Goal: Task Accomplishment & Management: Manage account settings

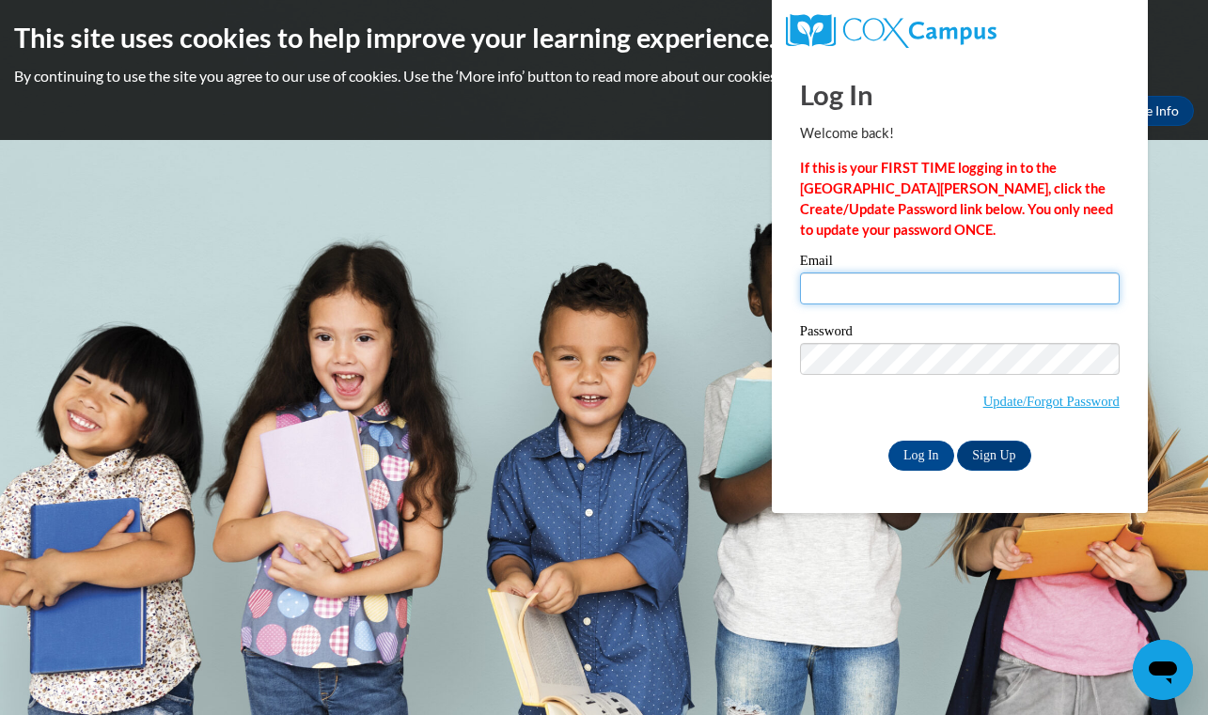
type input "olivia.sathre@bend.k12.or.us"
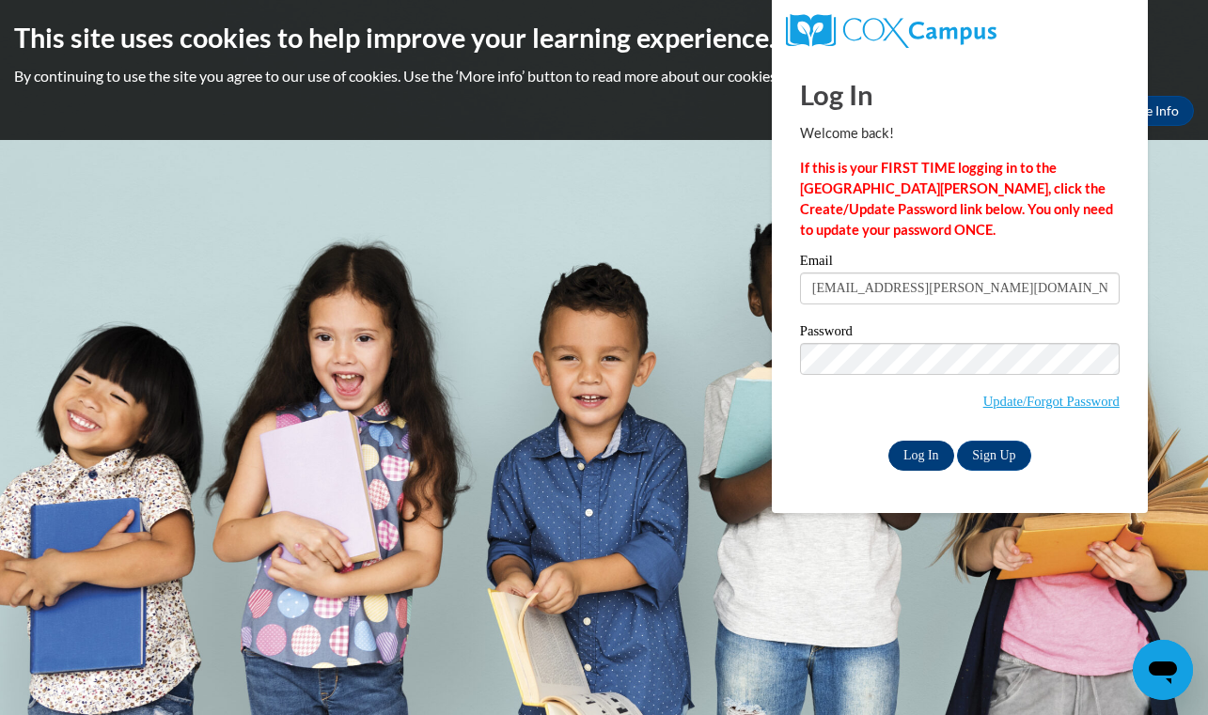
click at [919, 453] on input "Log In" at bounding box center [921, 456] width 66 height 30
click at [921, 461] on input "Log In" at bounding box center [921, 456] width 66 height 30
click at [921, 453] on input "Log In" at bounding box center [921, 456] width 66 height 30
click at [699, 223] on body "This site uses cookies to help improve your learning experience. By continuing …" at bounding box center [604, 357] width 1208 height 715
click at [922, 458] on input "Log In" at bounding box center [921, 456] width 66 height 30
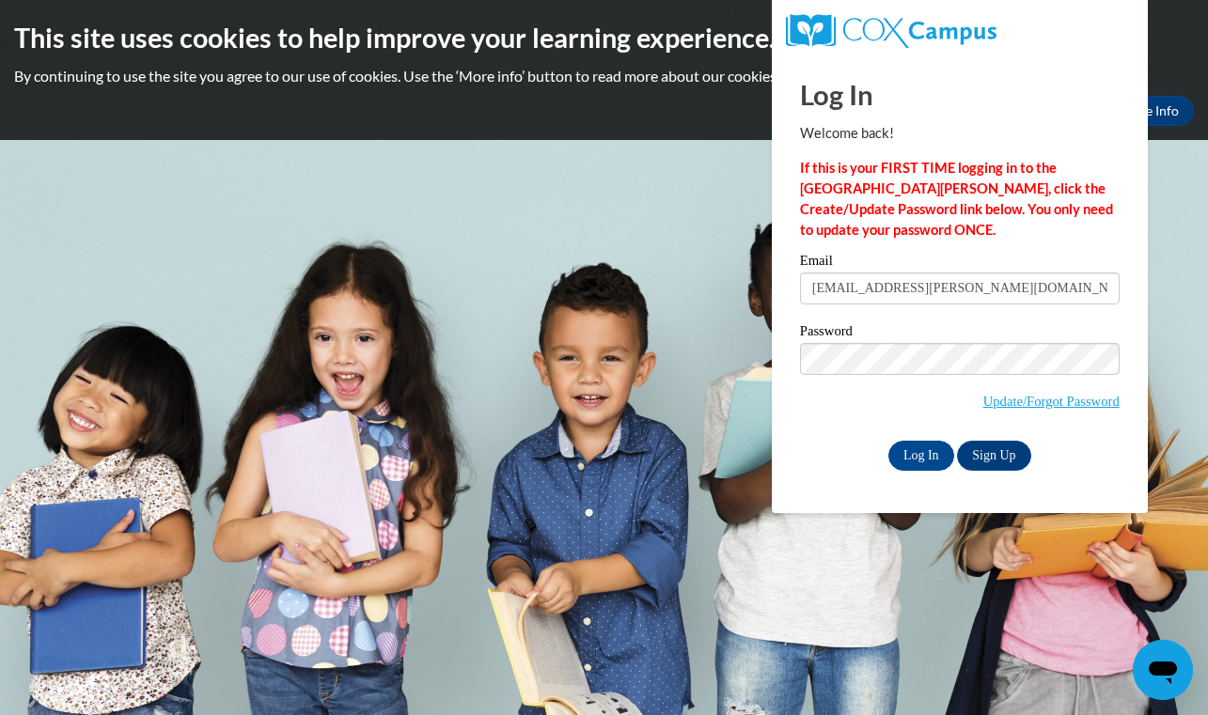
click at [962, 156] on div "Welcome back! If this is your FIRST TIME logging in to the NEW Cox Campus, clic…" at bounding box center [960, 181] width 320 height 117
click at [932, 450] on input "Log In" at bounding box center [921, 456] width 66 height 30
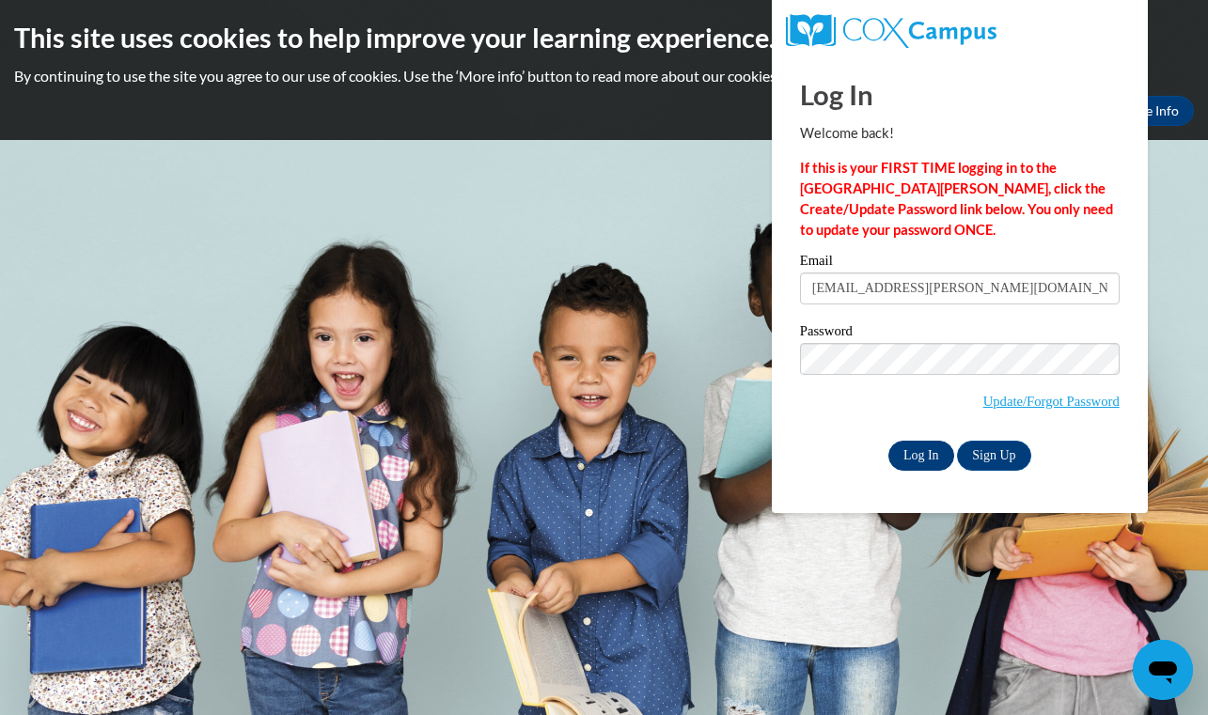
click at [932, 450] on input "Log In" at bounding box center [921, 456] width 66 height 30
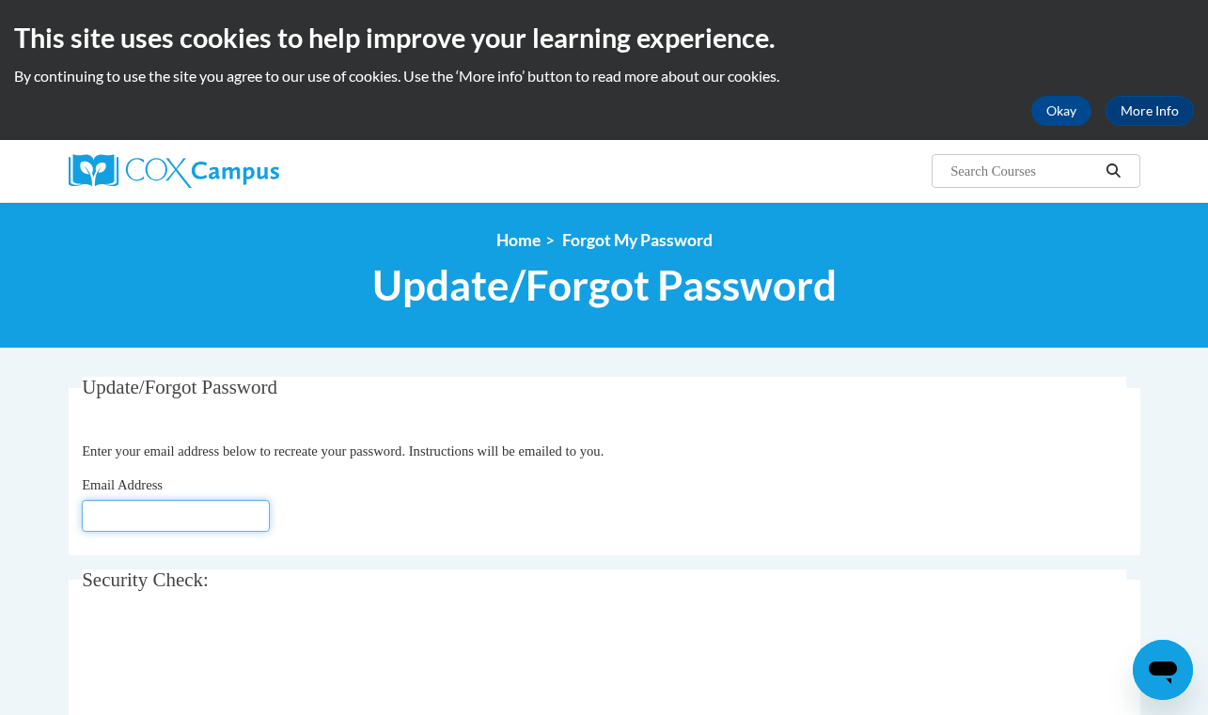
type input "[EMAIL_ADDRESS][PERSON_NAME][DOMAIN_NAME]"
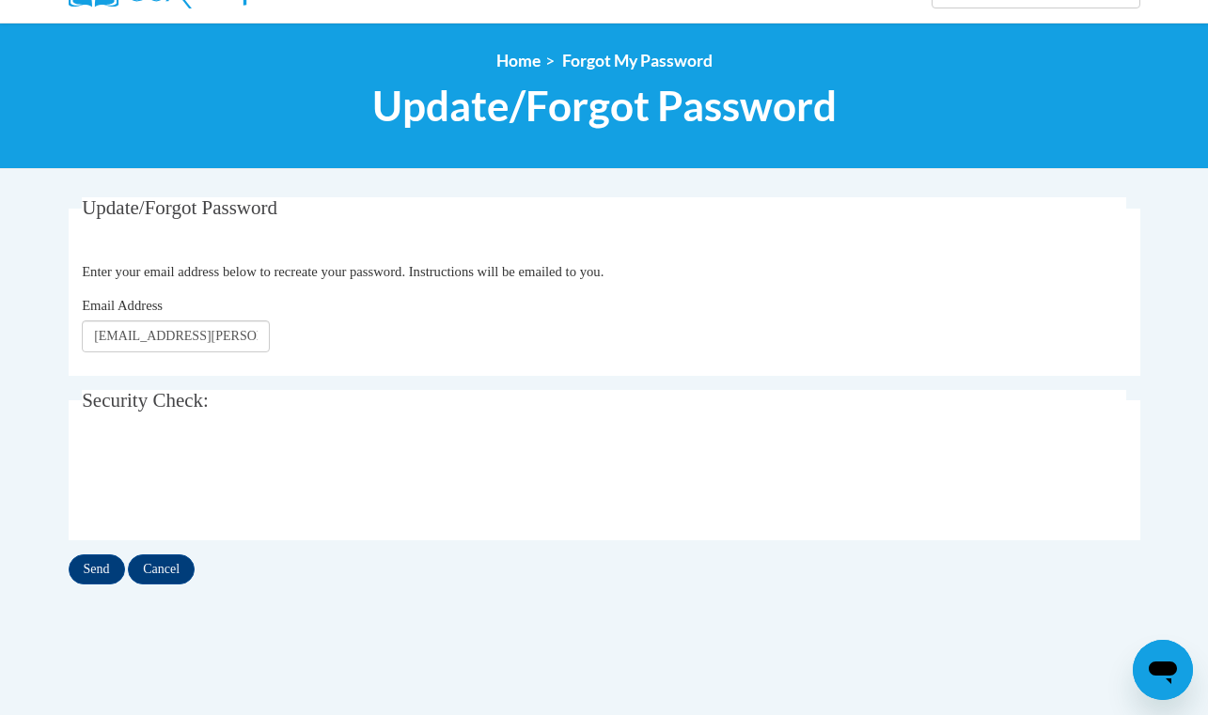
scroll to position [210, 0]
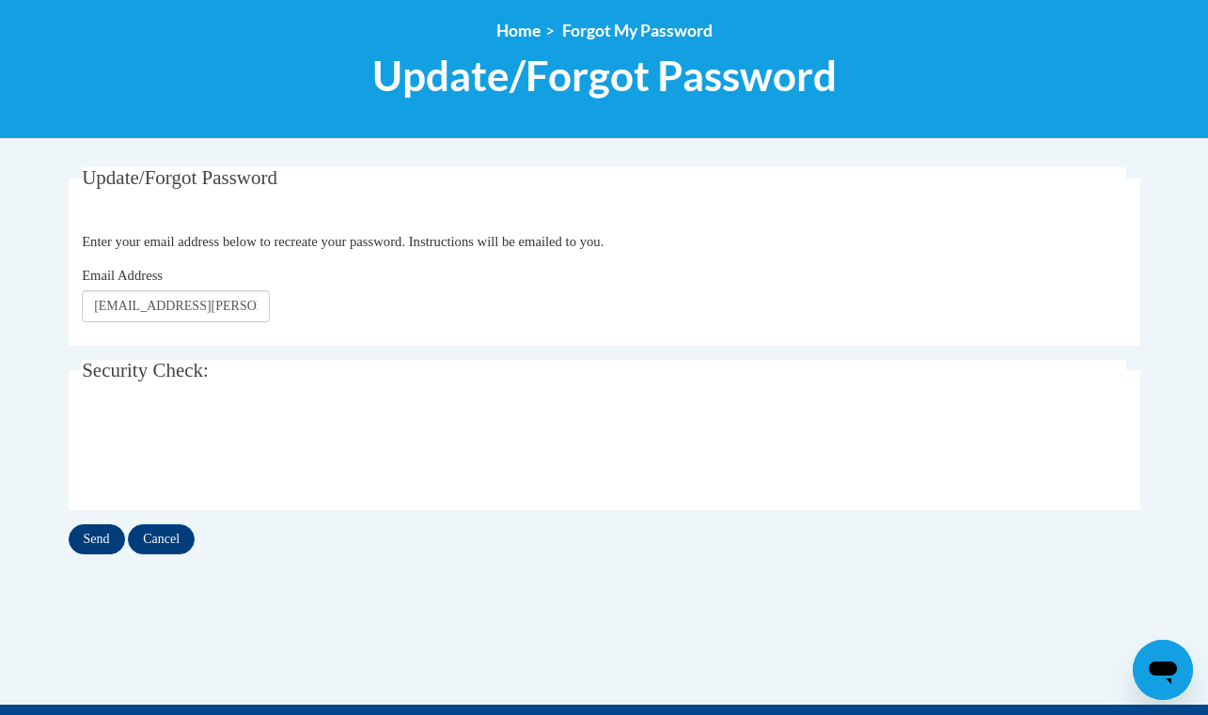
click at [98, 544] on input "Send" at bounding box center [97, 539] width 56 height 30
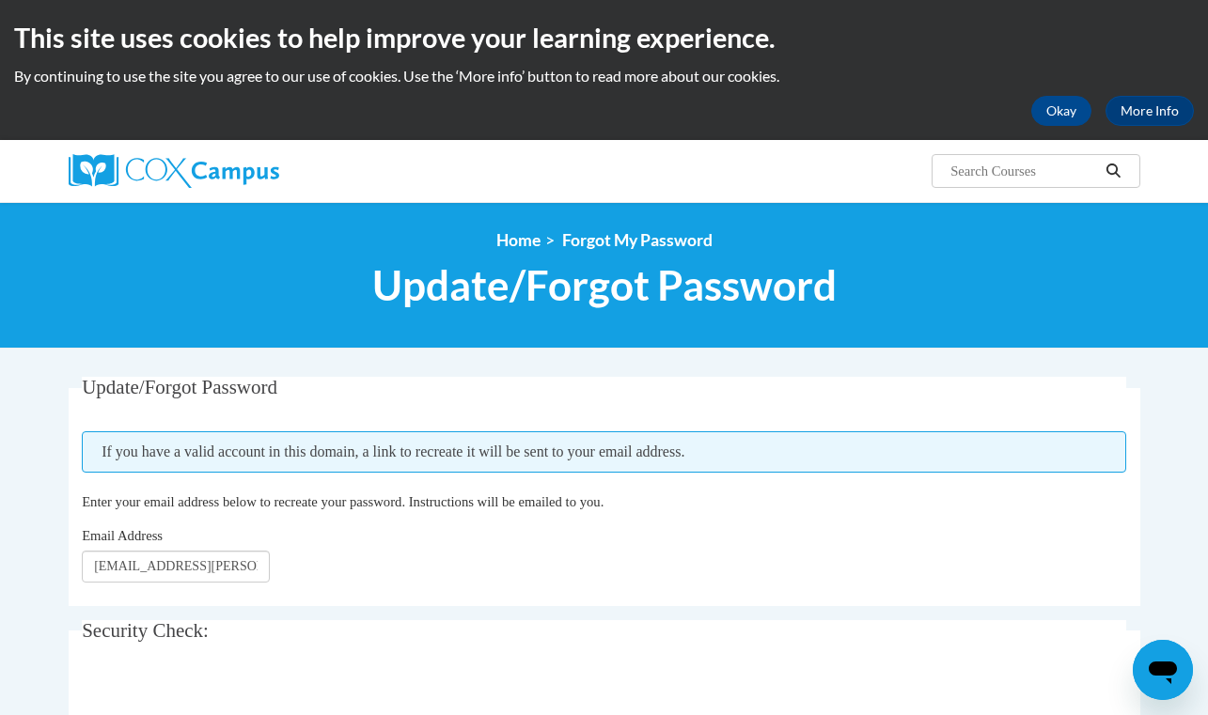
click at [418, 548] on div "Email Address olivia.sathre@bend.k12.or.us" at bounding box center [604, 553] width 1044 height 57
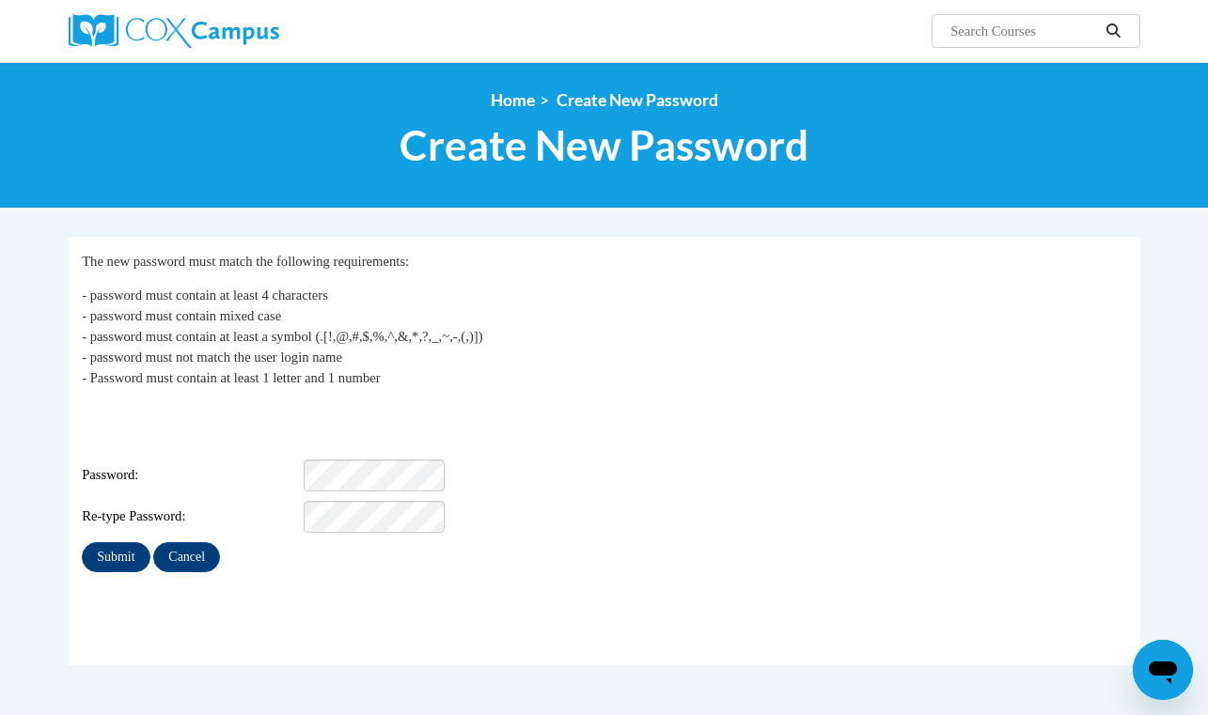
scroll to position [139, 0]
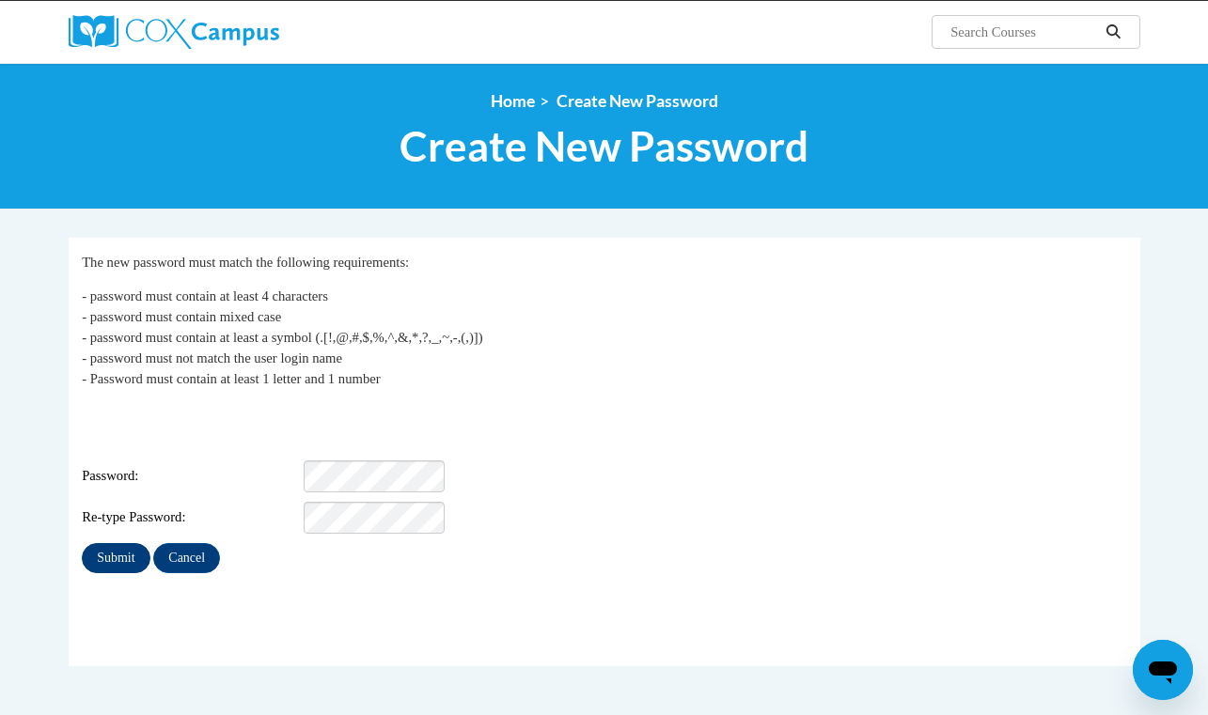
click at [117, 543] on input "Submit" at bounding box center [116, 558] width 68 height 30
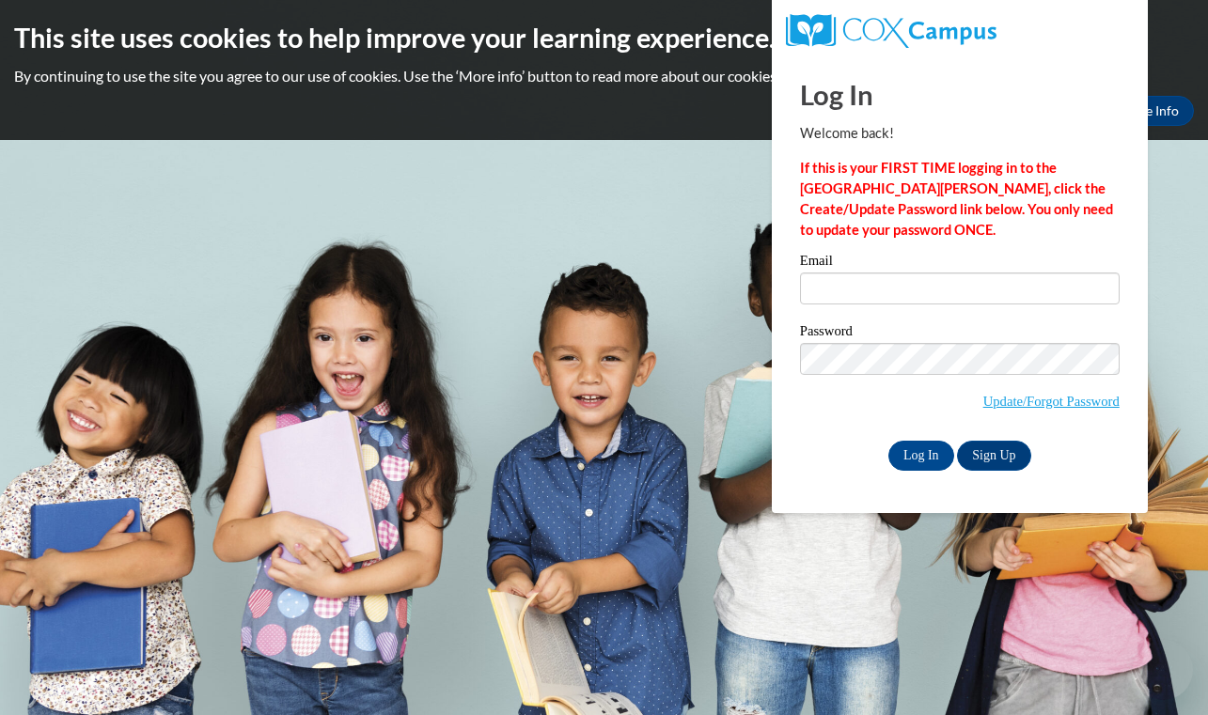
click at [113, 442] on body "This site uses cookies to help improve your learning experience. By continuing …" at bounding box center [604, 357] width 1208 height 715
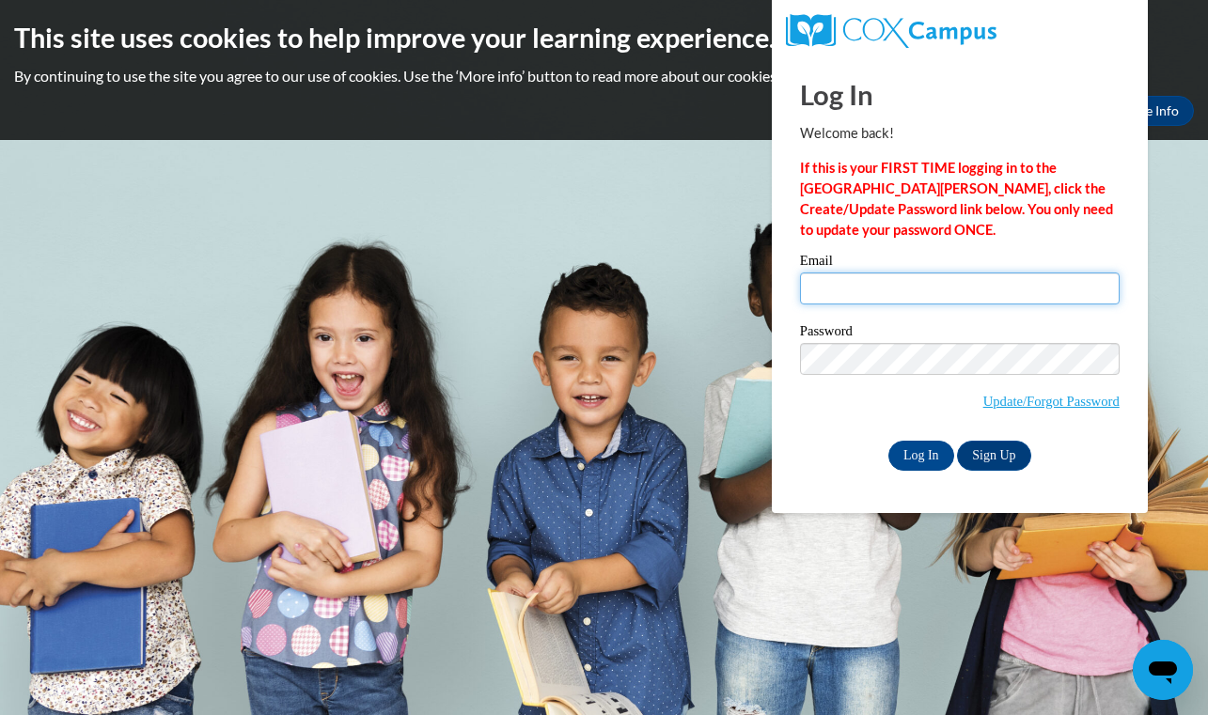
type input "olivia.sathre@bend.k12.or.us"
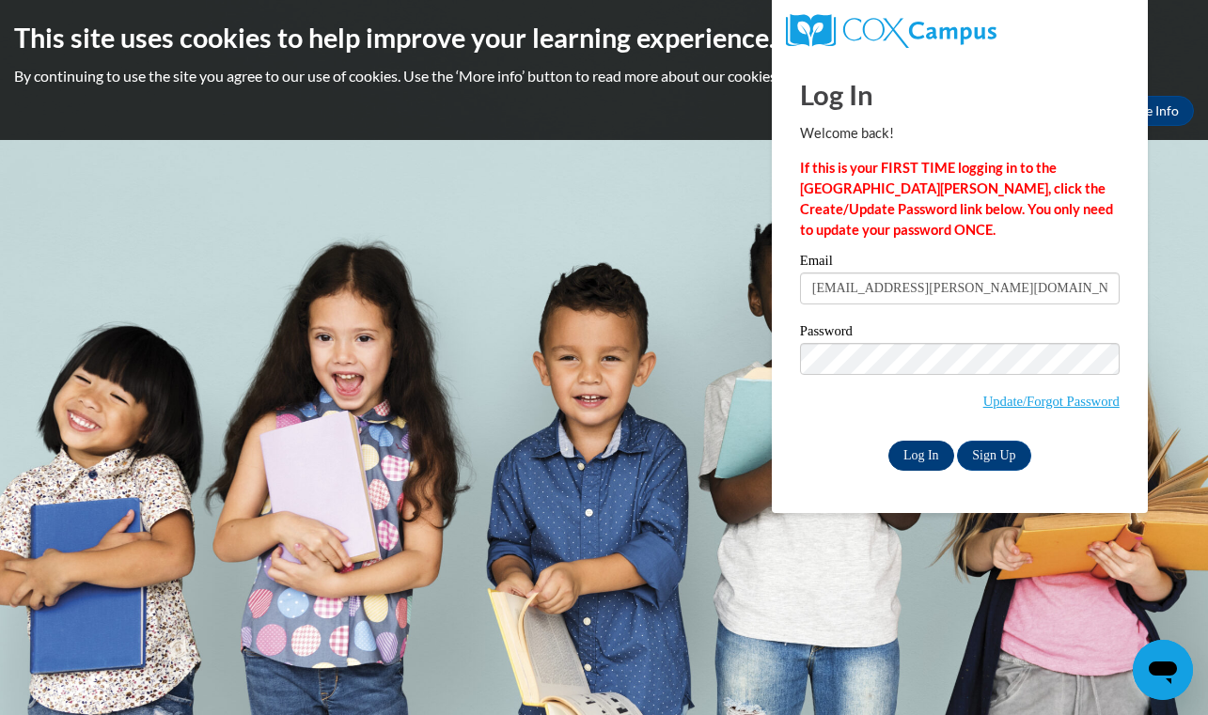
click at [929, 460] on input "Log In" at bounding box center [921, 456] width 66 height 30
click at [916, 449] on input "Log In" at bounding box center [921, 456] width 66 height 30
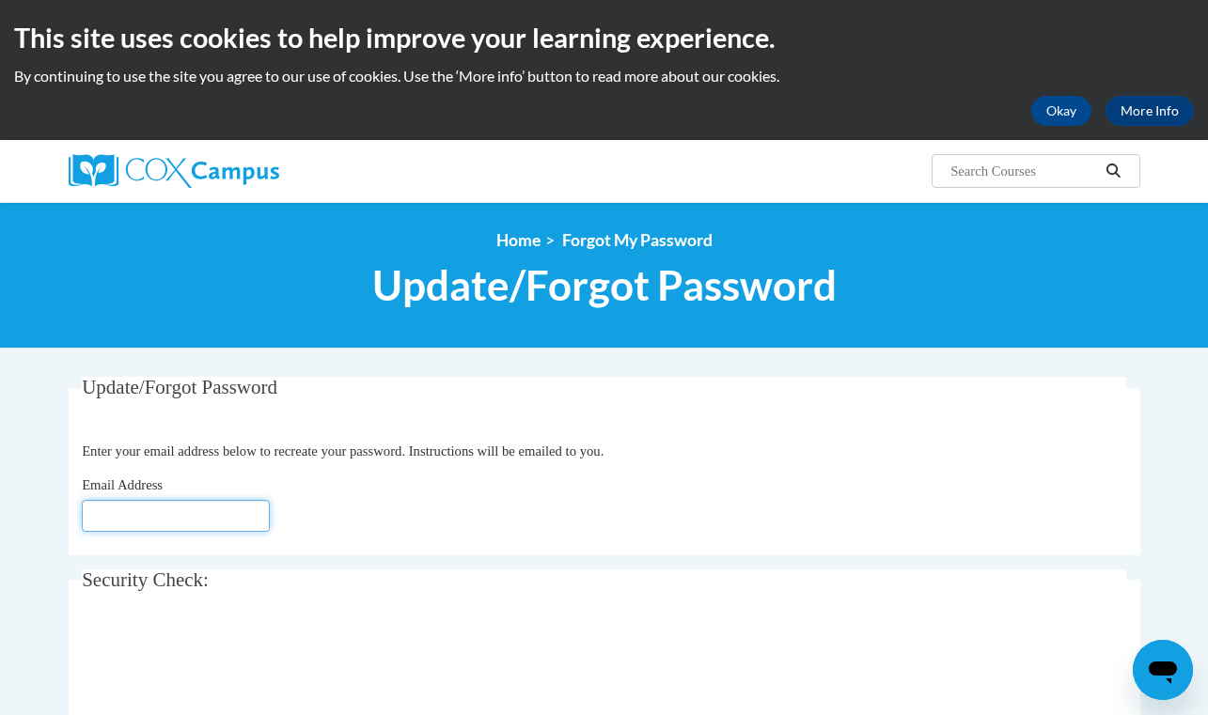
type input "[EMAIL_ADDRESS][DOMAIN_NAME]"
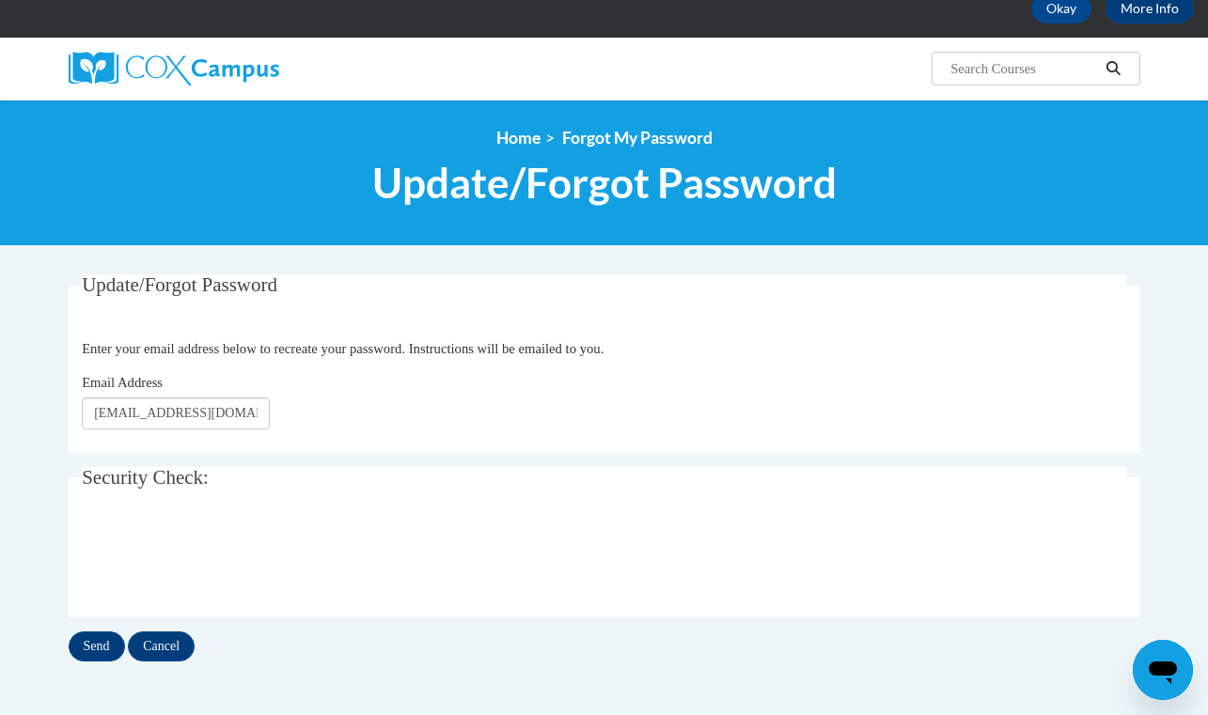
scroll to position [126, 0]
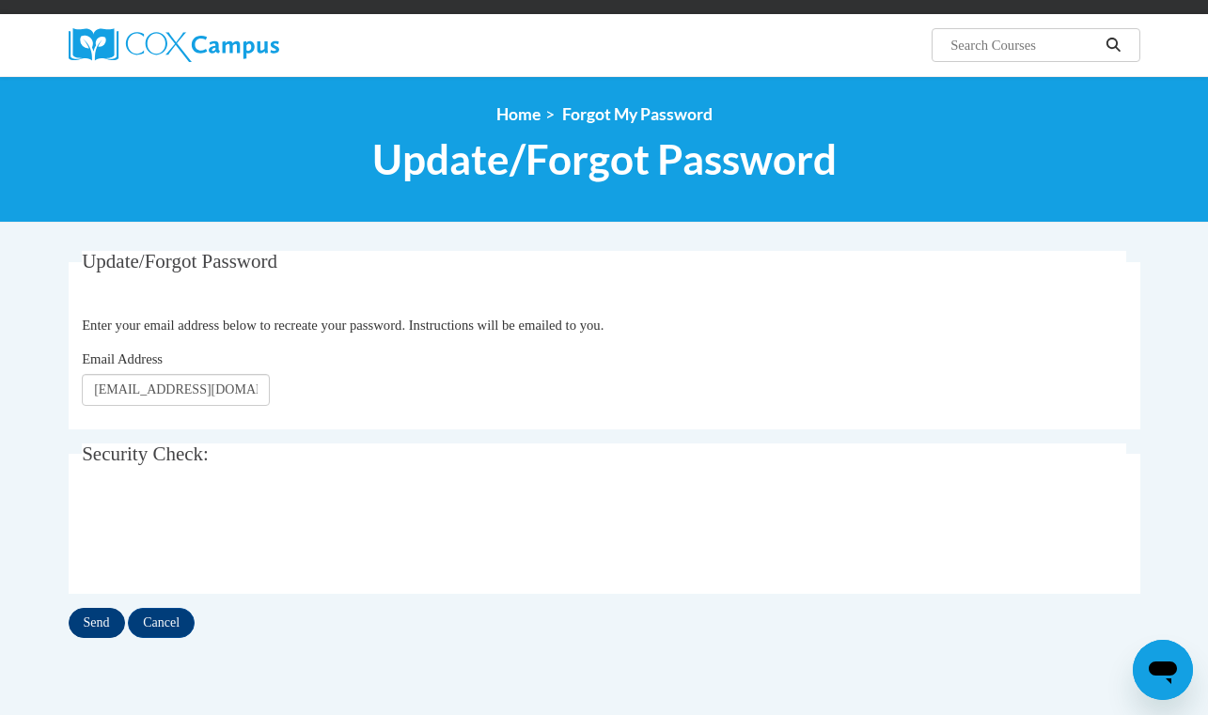
click at [90, 625] on input "Send" at bounding box center [97, 623] width 56 height 30
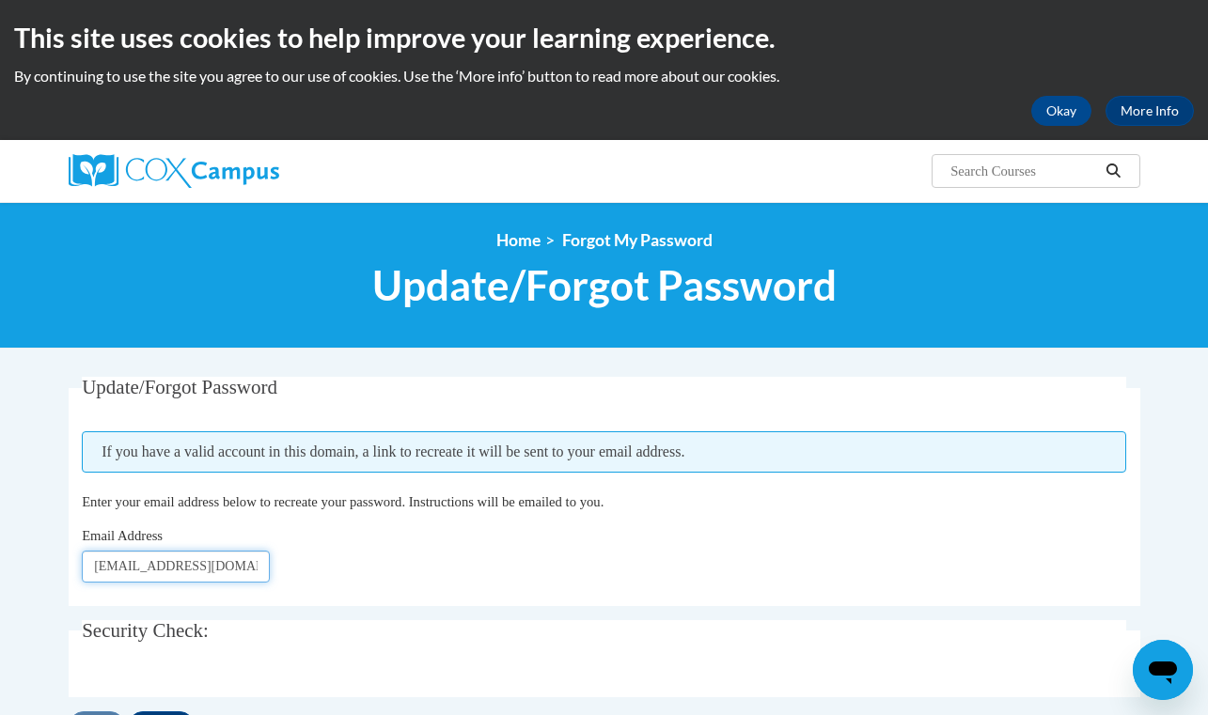
scroll to position [0, 5]
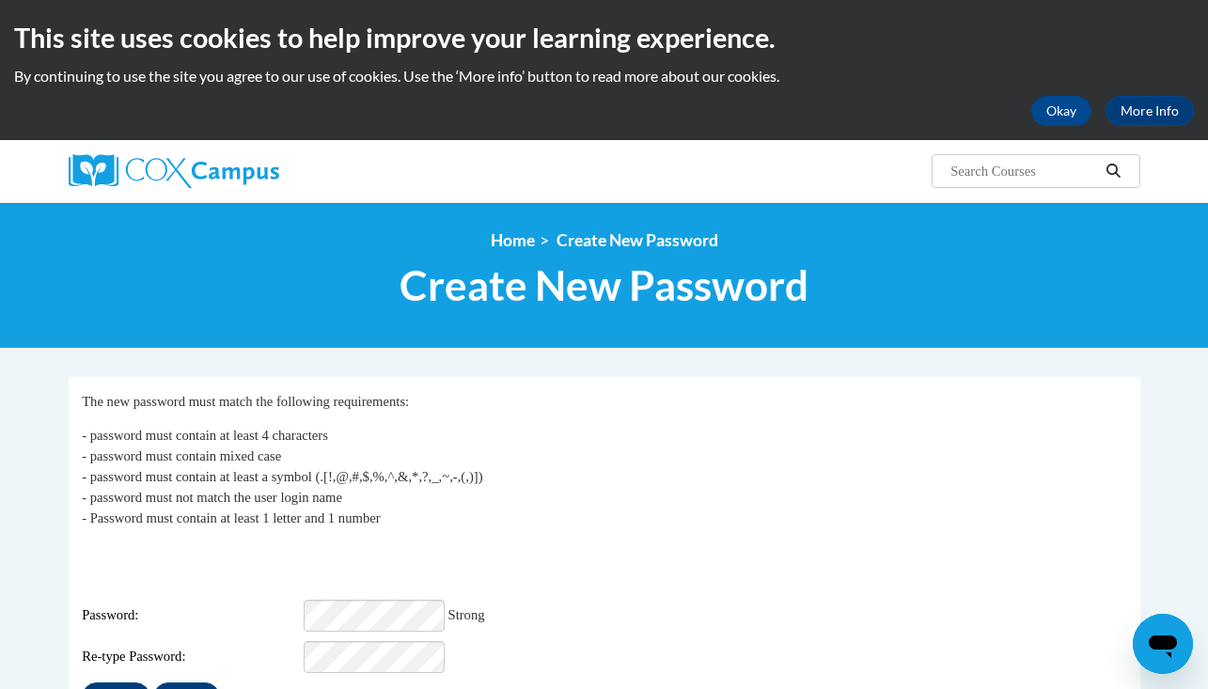
click at [121, 682] on input "Submit" at bounding box center [116, 697] width 68 height 30
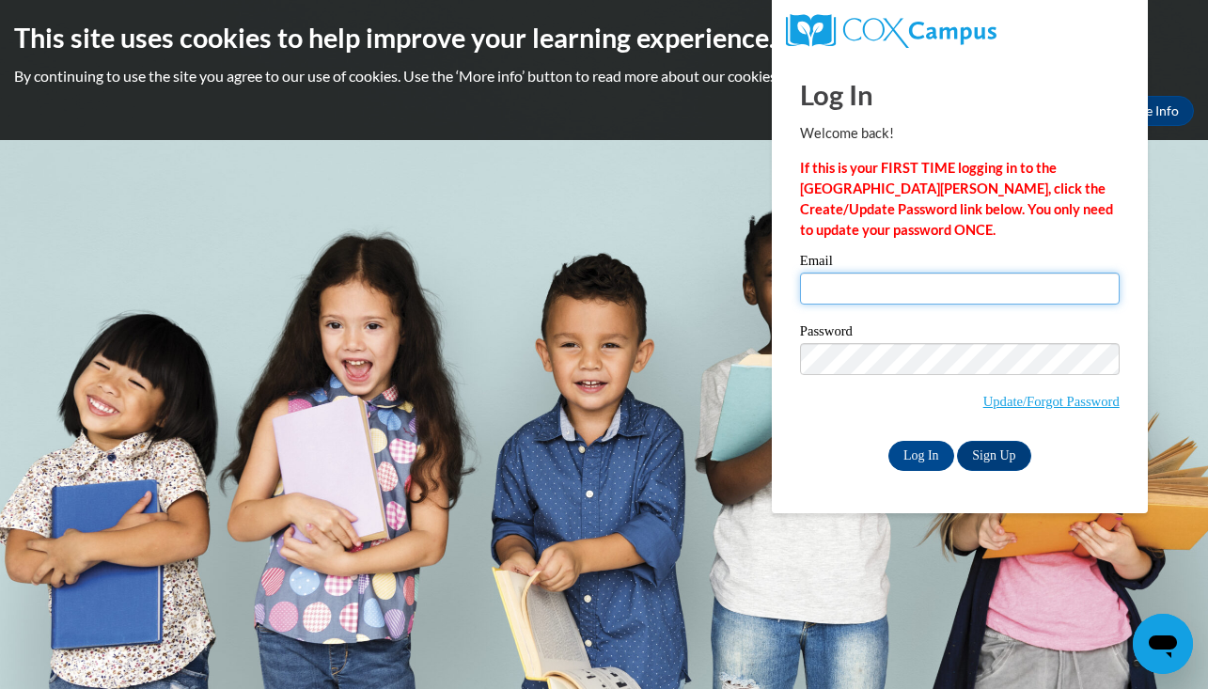
type input "[EMAIL_ADDRESS][PERSON_NAME][DOMAIN_NAME]"
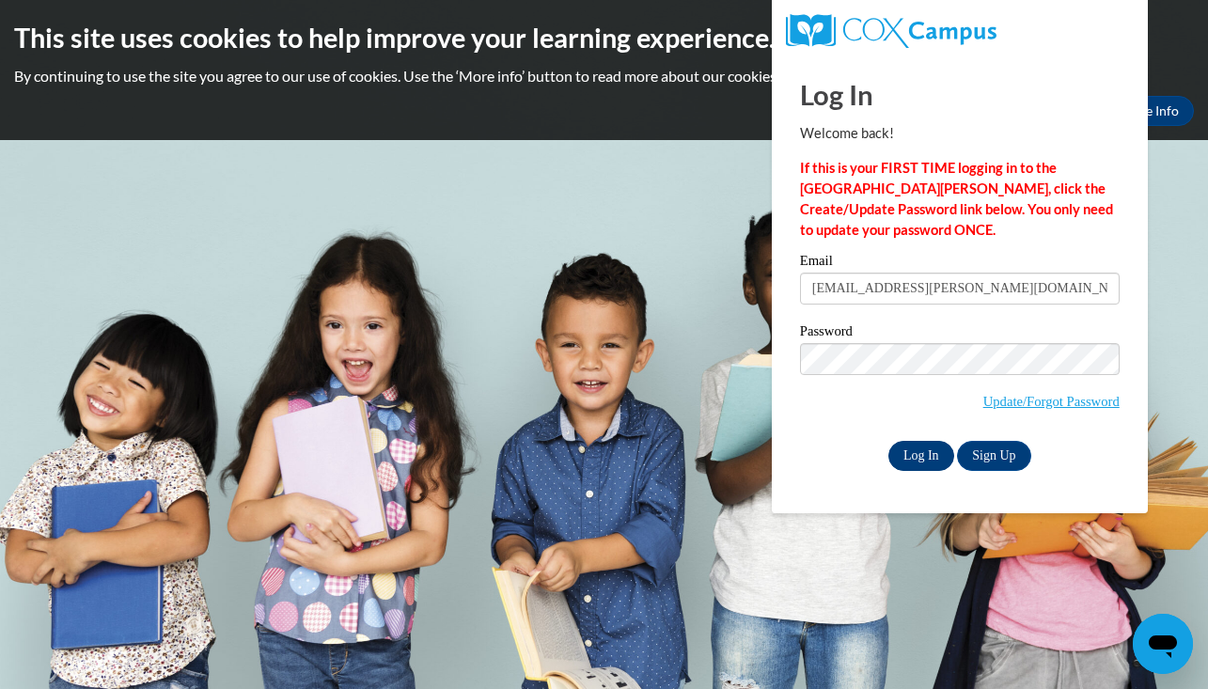
click at [925, 454] on input "Log In" at bounding box center [921, 456] width 66 height 30
click at [926, 456] on input "Log In" at bounding box center [921, 456] width 66 height 30
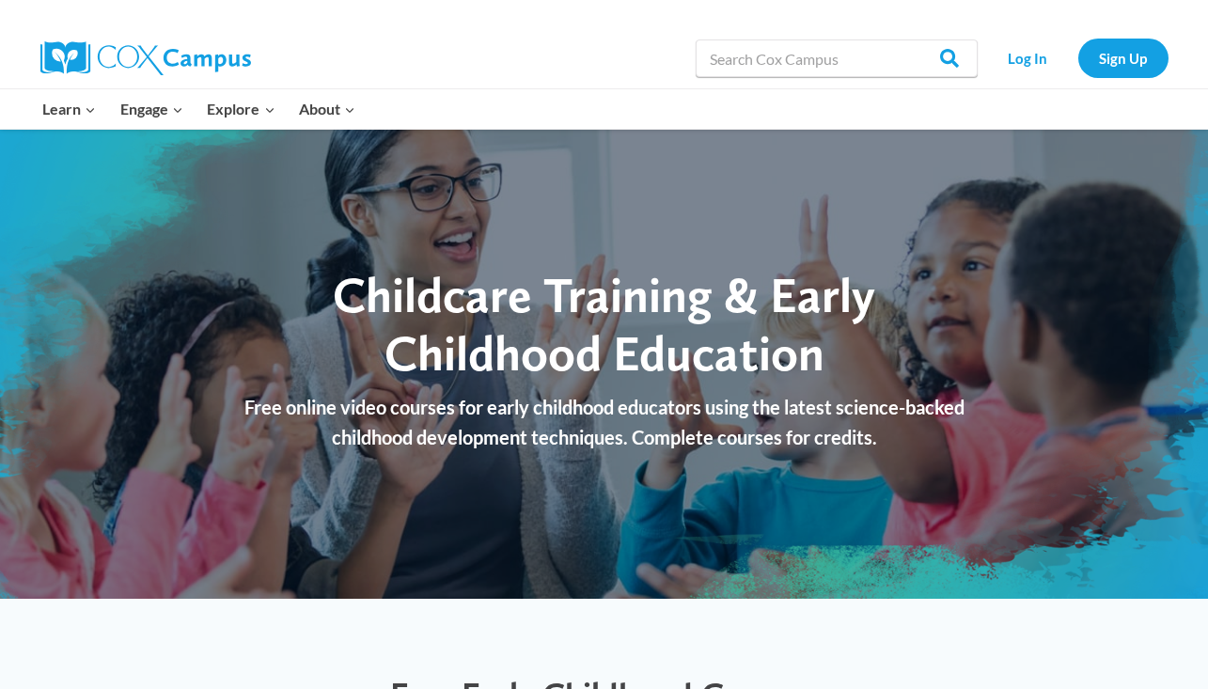
scroll to position [13, 0]
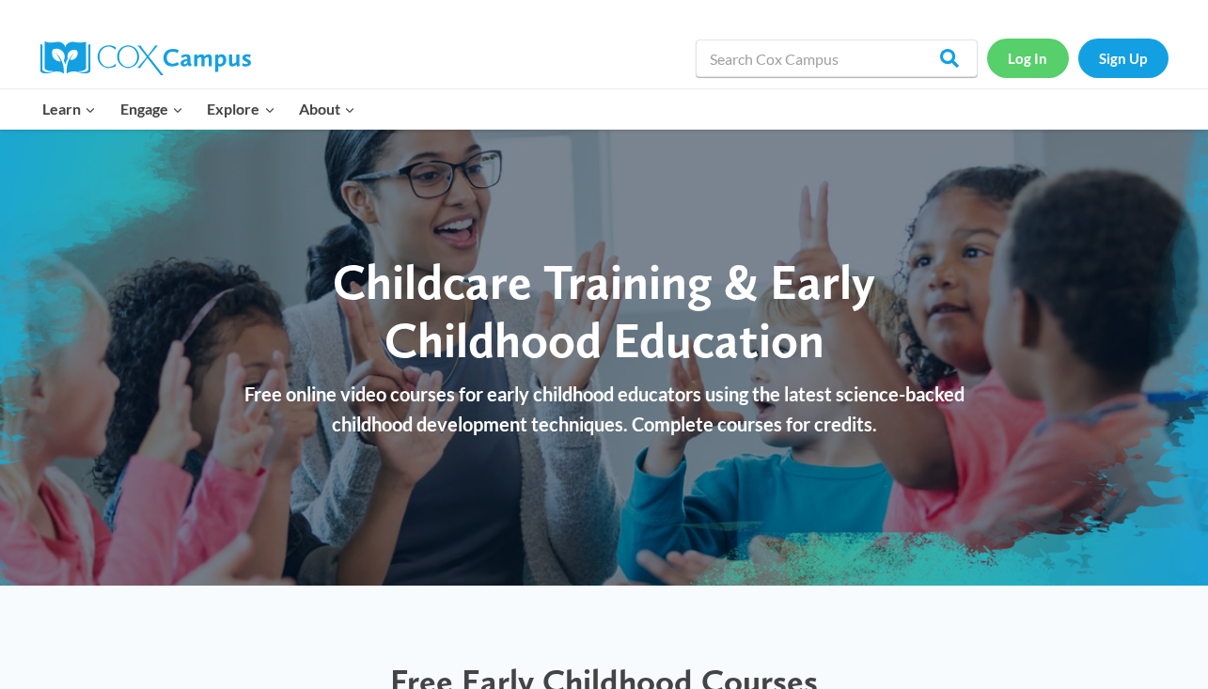
click at [1026, 55] on link "Log In" at bounding box center [1028, 58] width 82 height 39
click at [1037, 71] on link "Log In" at bounding box center [1028, 58] width 82 height 39
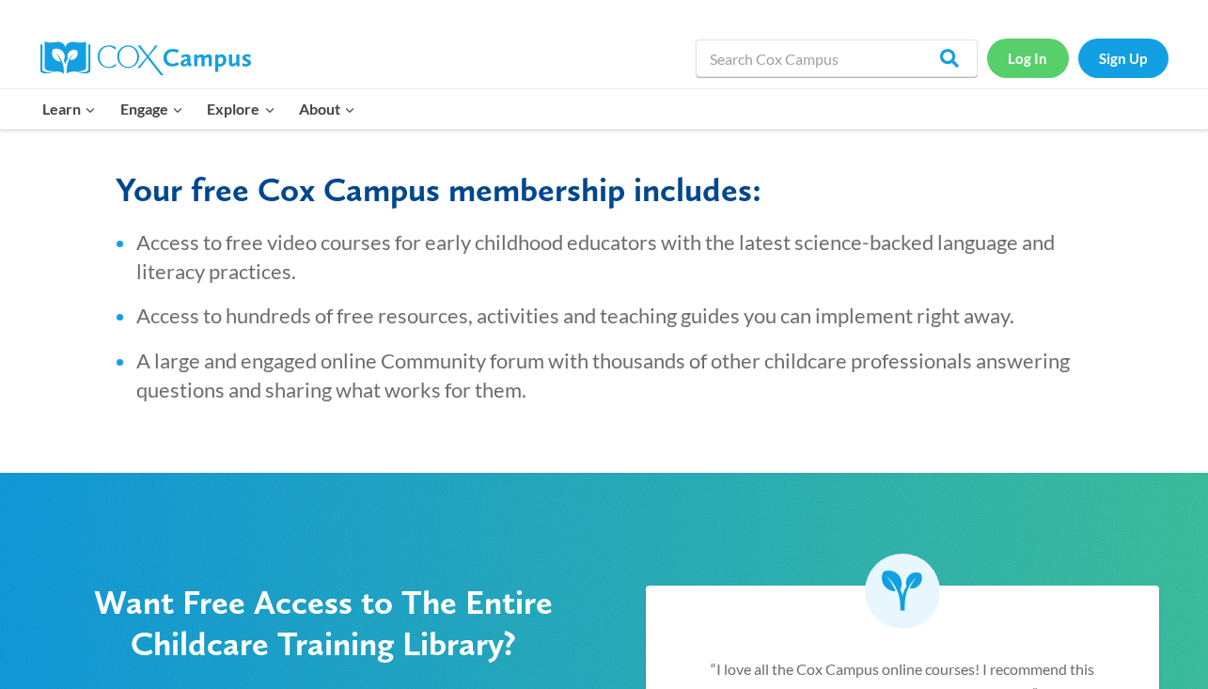
click at [1027, 49] on link "Log In" at bounding box center [1028, 58] width 82 height 39
click at [1022, 62] on link "Log In" at bounding box center [1028, 58] width 82 height 39
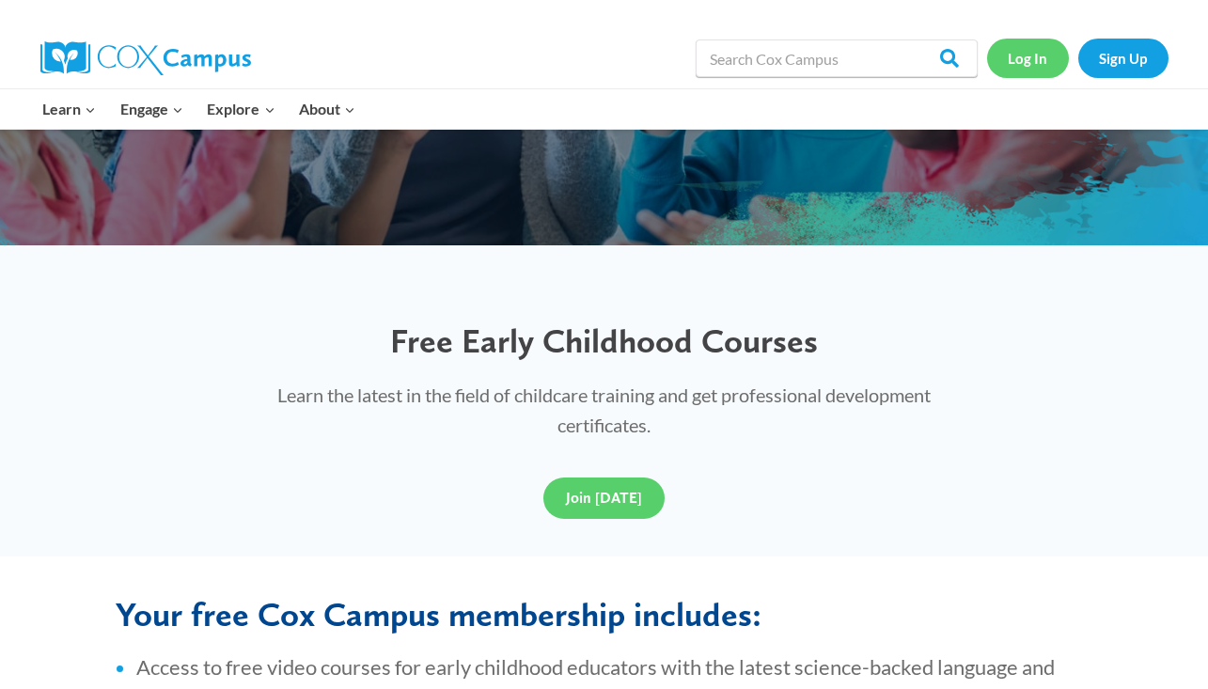
click at [1022, 62] on link "Log In" at bounding box center [1028, 58] width 82 height 39
